Goal: Check status: Check status

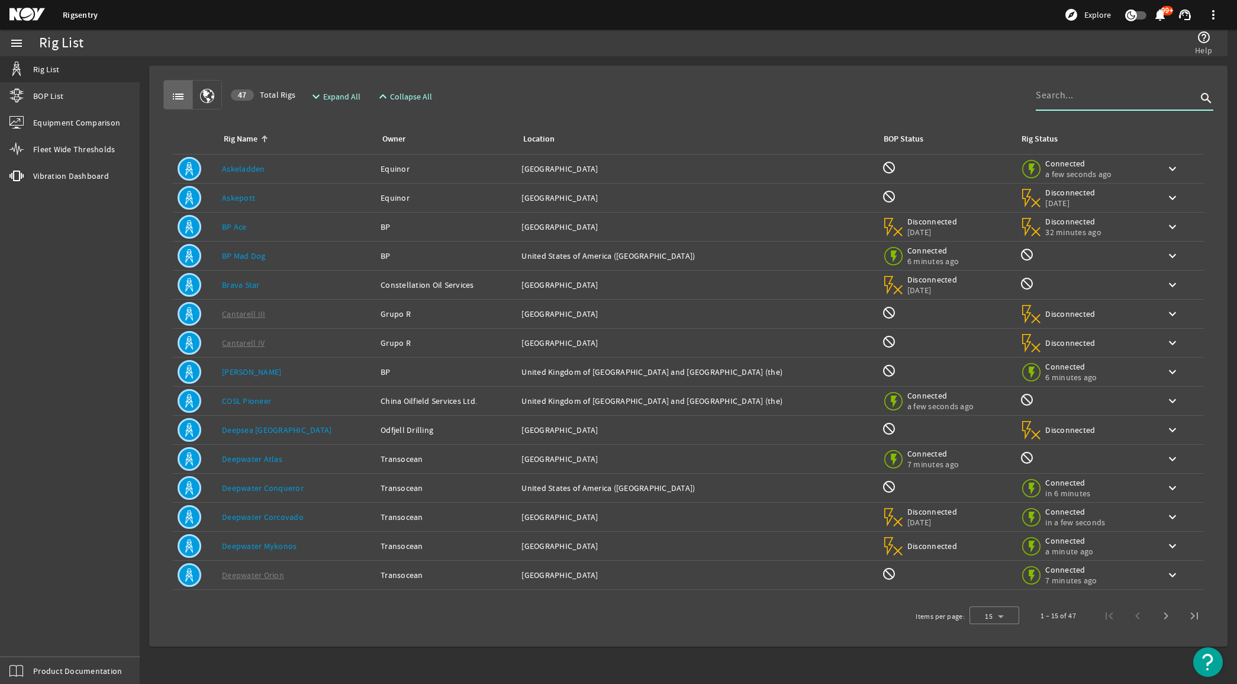
click at [1095, 95] on input at bounding box center [1116, 95] width 161 height 14
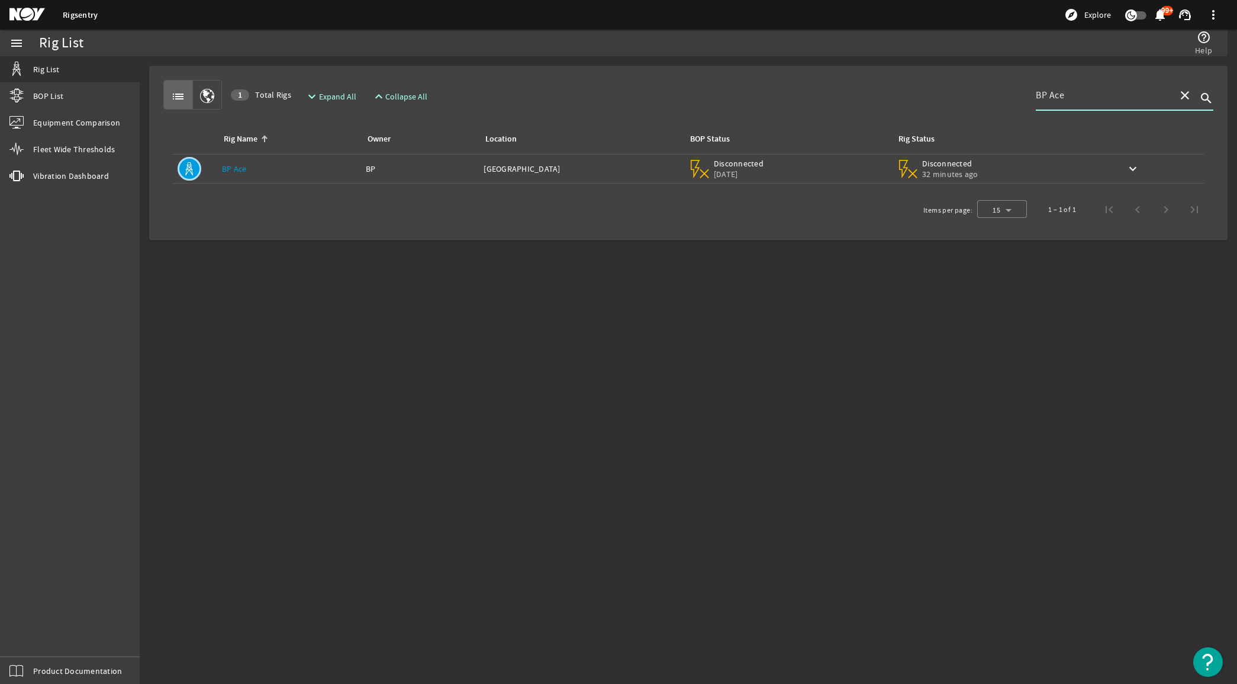
type input "BP Ace"
click at [311, 175] on div "Rig Name: BP Ace" at bounding box center [289, 169] width 134 height 12
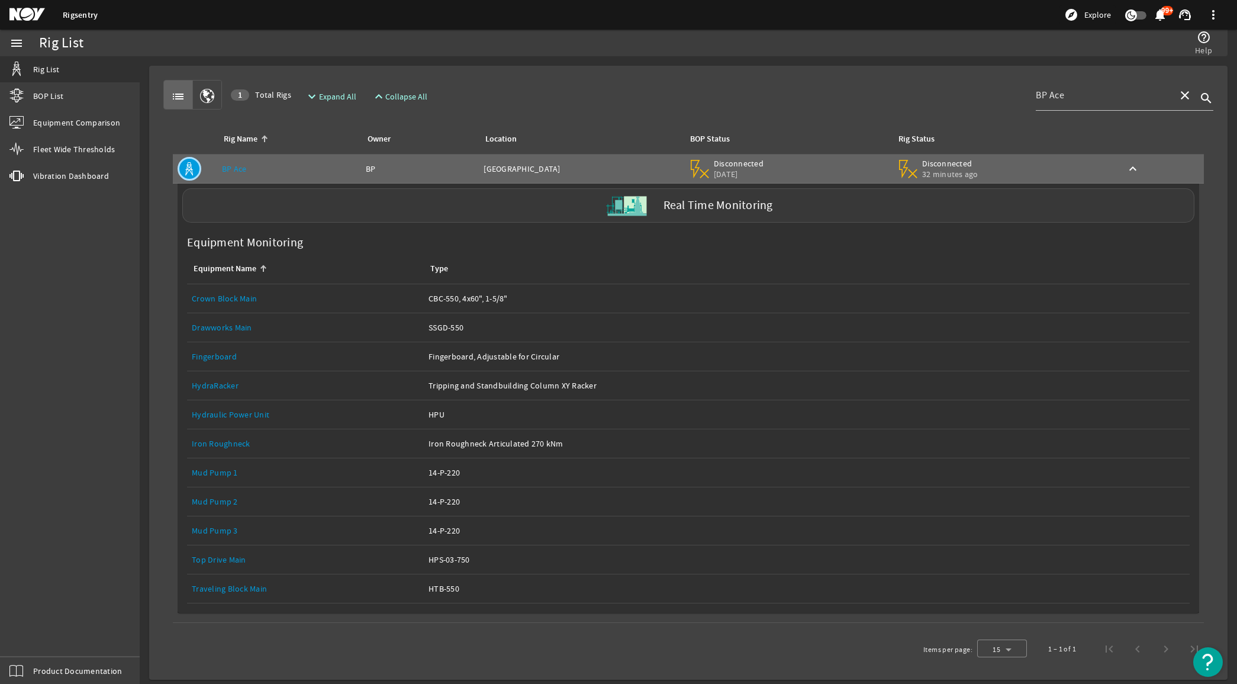
click at [664, 207] on label "Real Time Monitoring" at bounding box center [719, 205] width 110 height 12
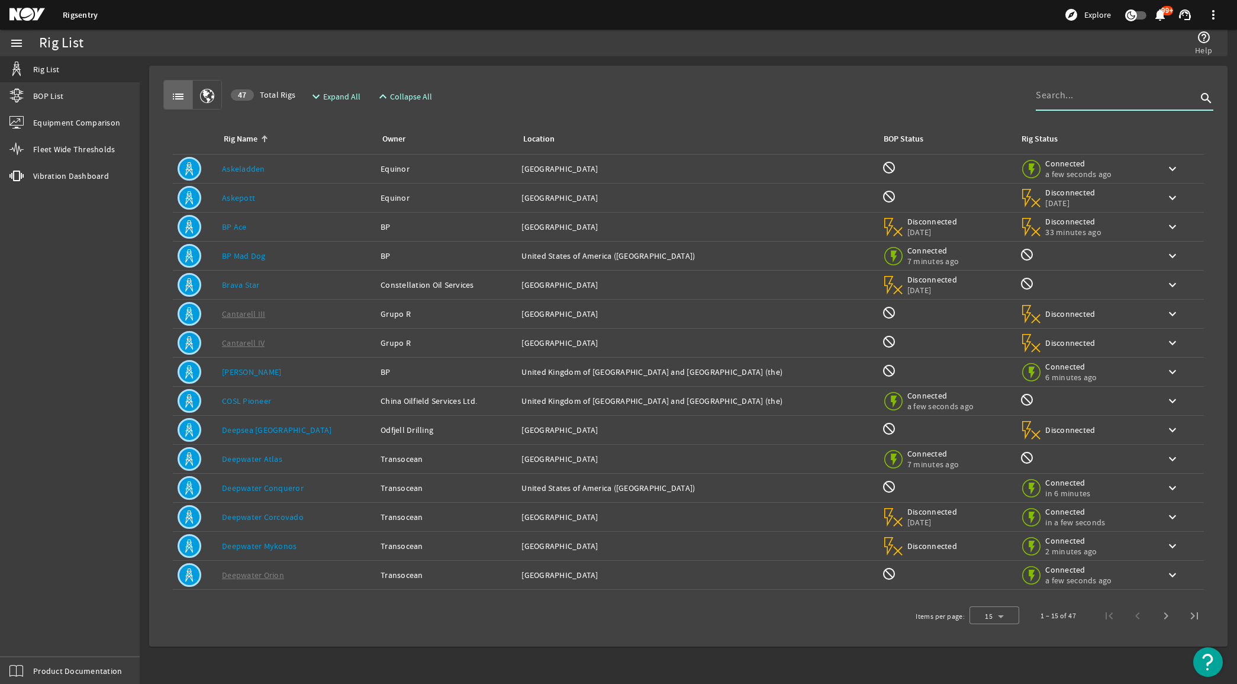
click at [1087, 96] on input at bounding box center [1116, 95] width 161 height 14
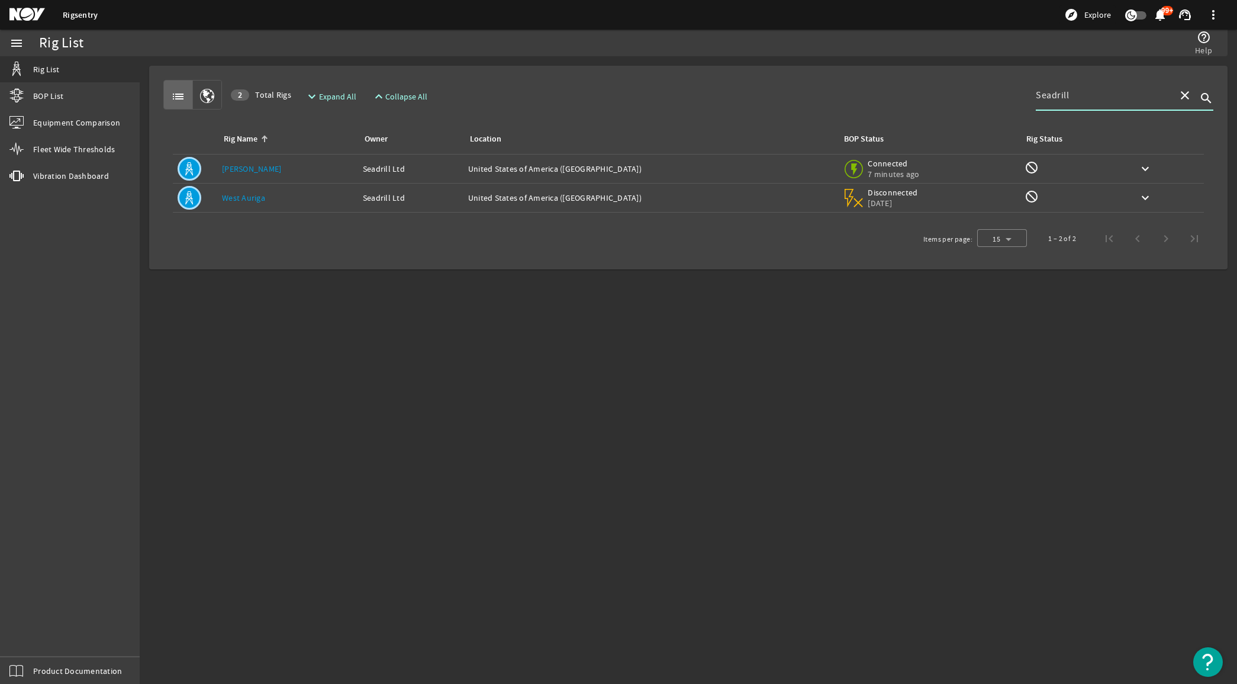
click at [291, 170] on div "Rig Name: [PERSON_NAME]" at bounding box center [287, 169] width 131 height 12
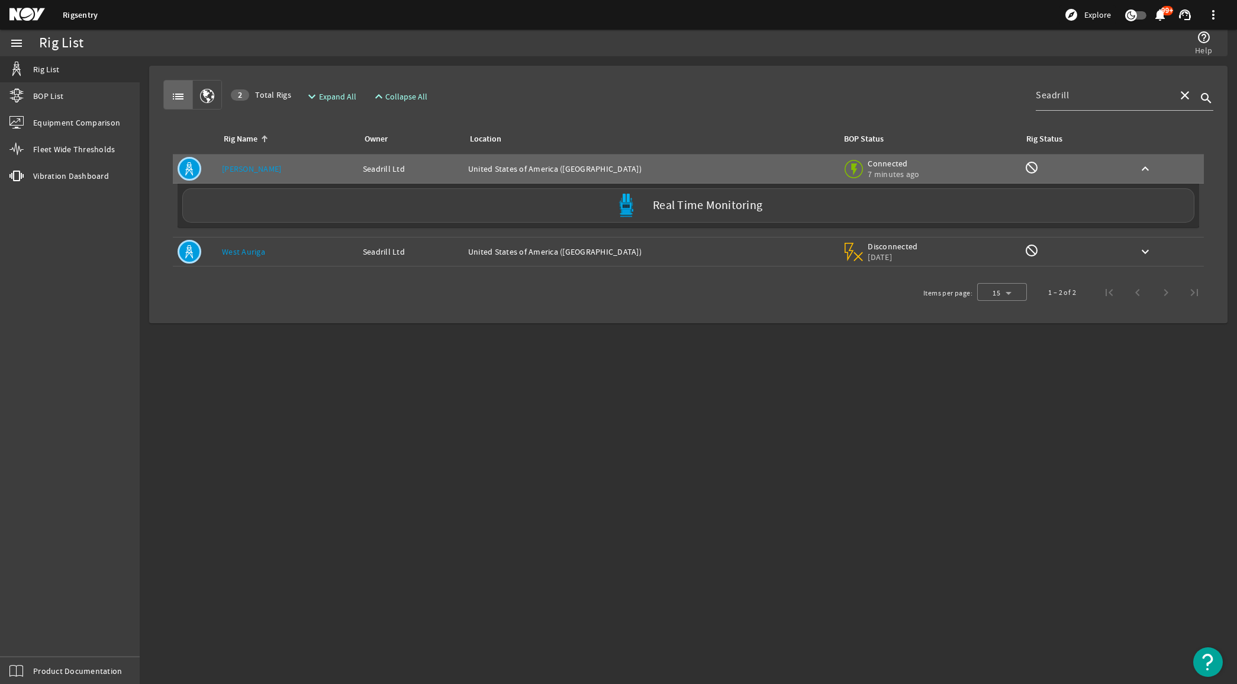
click at [587, 244] on td "Location: [GEOGRAPHIC_DATA] ([GEOGRAPHIC_DATA])" at bounding box center [651, 251] width 374 height 29
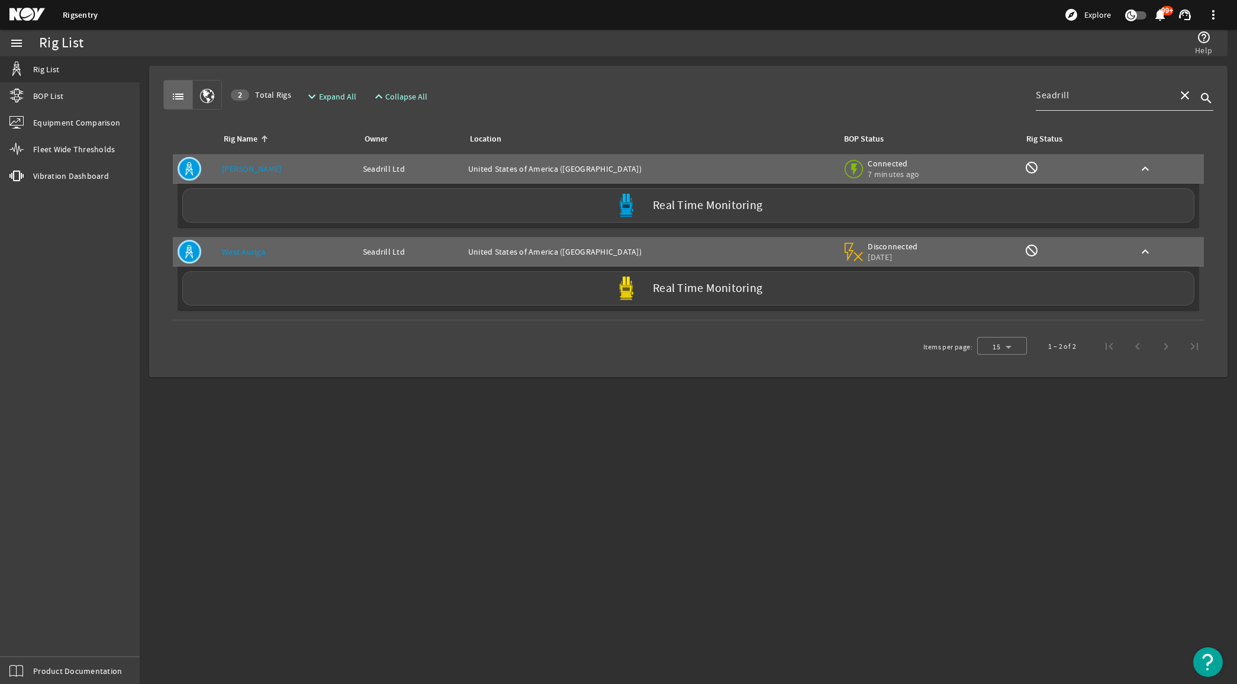
click at [1122, 91] on input "Seadrill" at bounding box center [1102, 95] width 133 height 14
drag, startPoint x: 1089, startPoint y: 94, endPoint x: 1006, endPoint y: 95, distance: 82.9
click at [1006, 95] on div "list 2 Total Rigs expand_more Expand All expand_less Collapse All Seadrill clos…" at bounding box center [688, 95] width 1050 height 30
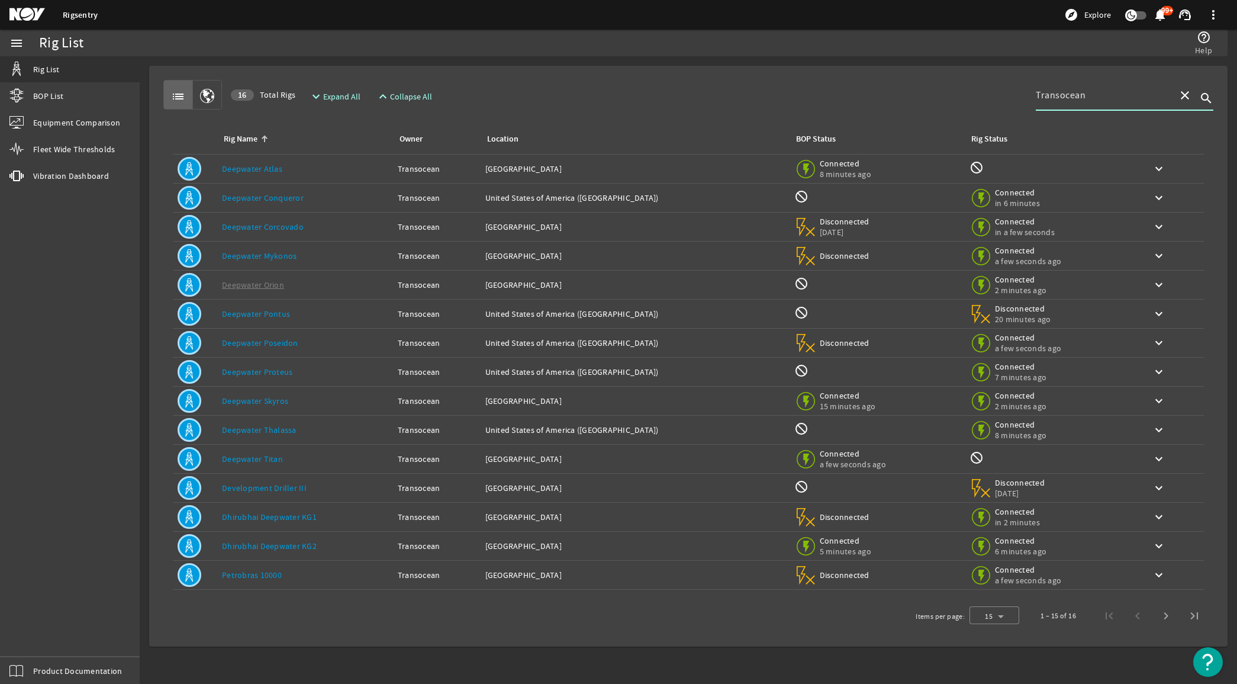
type input "Transocean"
